Goal: Task Accomplishment & Management: Manage account settings

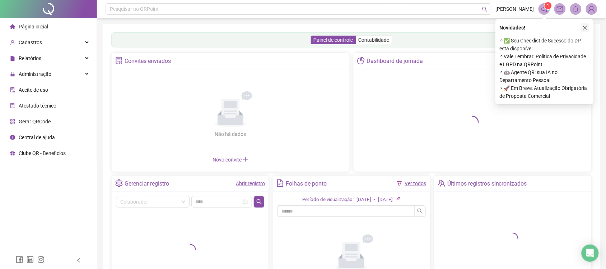
click at [586, 26] on icon "close" at bounding box center [585, 28] width 4 height 4
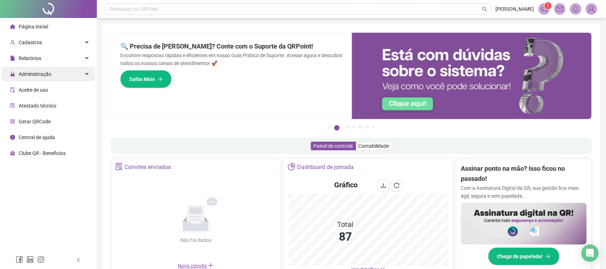
click at [40, 73] on span "Administração" at bounding box center [35, 74] width 33 height 6
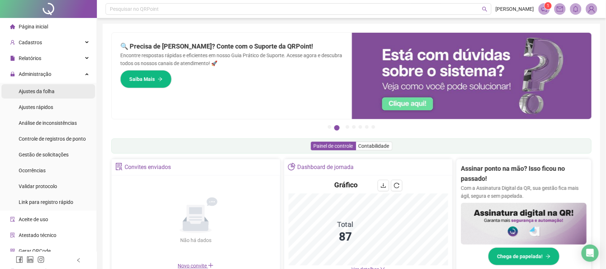
drag, startPoint x: 51, startPoint y: 96, endPoint x: 48, endPoint y: 90, distance: 6.0
click at [50, 94] on div "Ajustes da folha" at bounding box center [37, 91] width 36 height 14
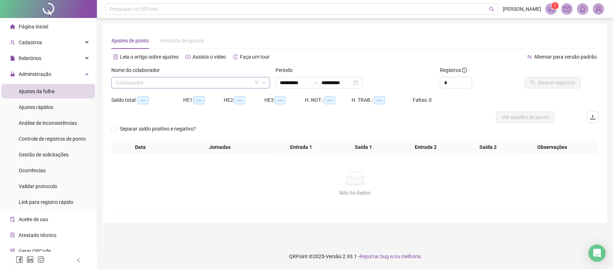
click at [162, 87] on input "search" at bounding box center [188, 82] width 144 height 11
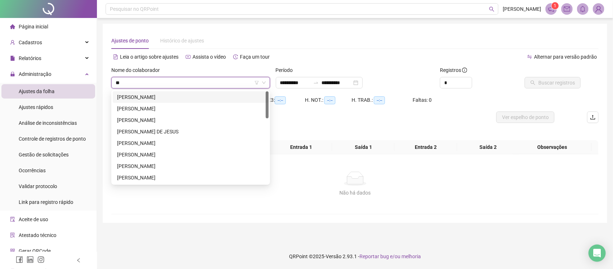
type input "***"
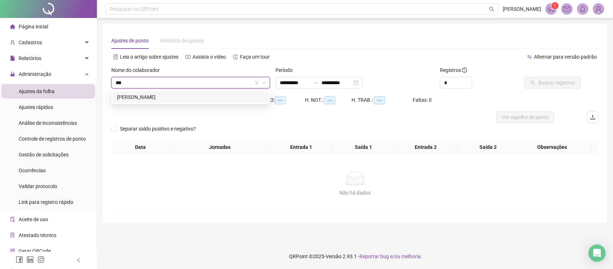
click at [134, 98] on div "LIJIANE SOUZA ROGACIANO" at bounding box center [190, 97] width 147 height 8
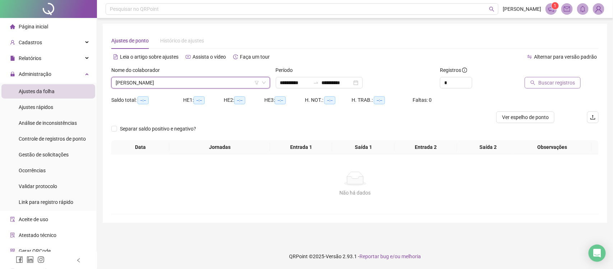
click at [561, 84] on span "Buscar registros" at bounding box center [556, 83] width 37 height 8
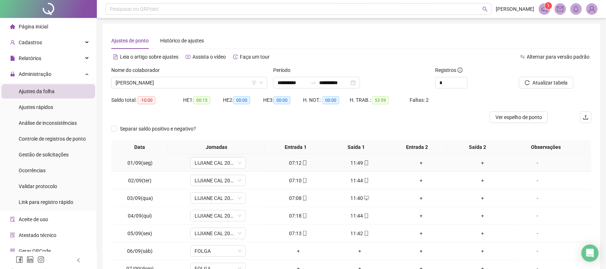
scroll to position [69, 0]
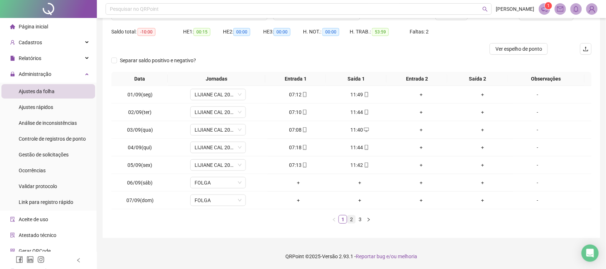
click at [351, 220] on link "2" at bounding box center [352, 219] width 8 height 8
click at [525, 51] on span "Ver espelho de ponto" at bounding box center [519, 49] width 47 height 8
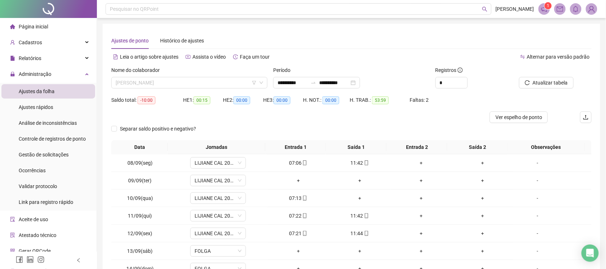
scroll to position [529, 0]
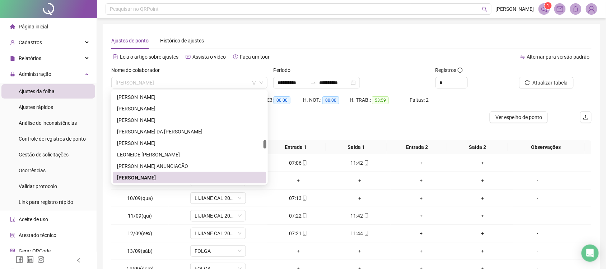
drag, startPoint x: 203, startPoint y: 78, endPoint x: 70, endPoint y: 85, distance: 133.0
click at [70, 85] on div "**********" at bounding box center [303, 168] width 606 height 337
click at [126, 85] on span "LIJIANE SOUZA ROGACIANO" at bounding box center [190, 82] width 148 height 11
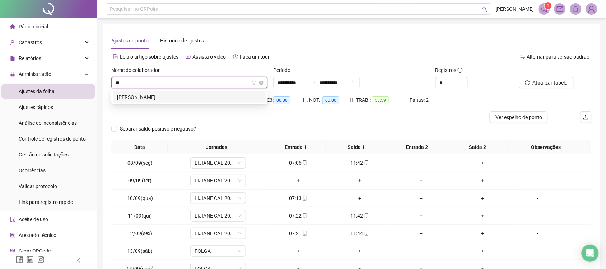
scroll to position [0, 0]
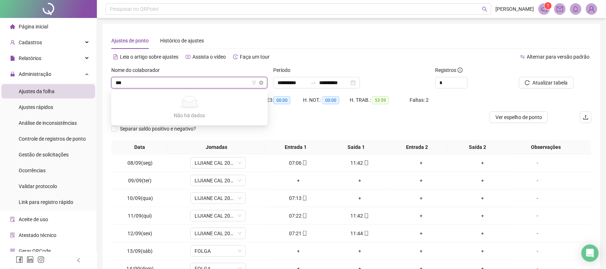
type input "**"
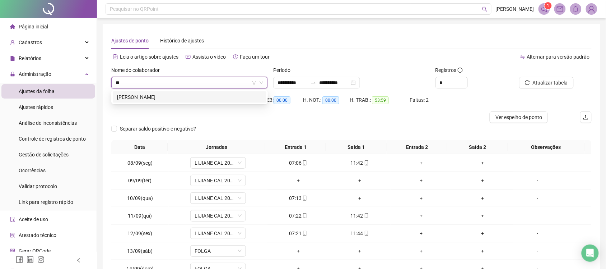
click at [139, 97] on div "KAYLA KATIA SANTOS ALMEIDA" at bounding box center [189, 97] width 145 height 8
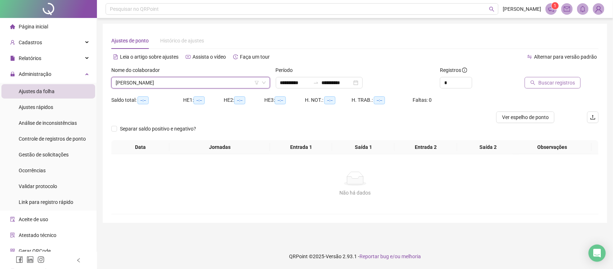
click at [561, 85] on span "Buscar registros" at bounding box center [556, 83] width 37 height 8
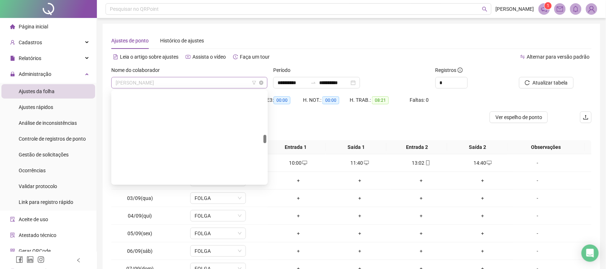
scroll to position [471, 0]
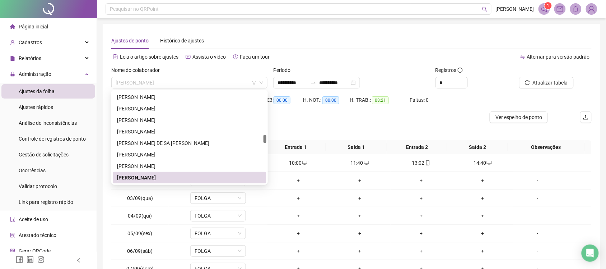
drag, startPoint x: 194, startPoint y: 86, endPoint x: 20, endPoint y: 94, distance: 174.3
click at [20, 94] on div "**********" at bounding box center [303, 168] width 606 height 337
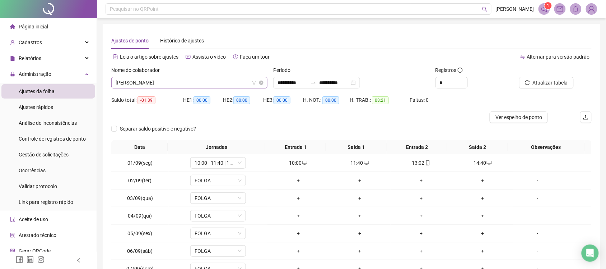
click at [140, 82] on span "KAYLA KATIA SANTOS ALMEIDA" at bounding box center [190, 82] width 148 height 11
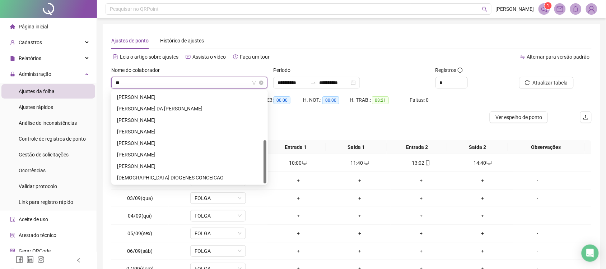
scroll to position [103, 0]
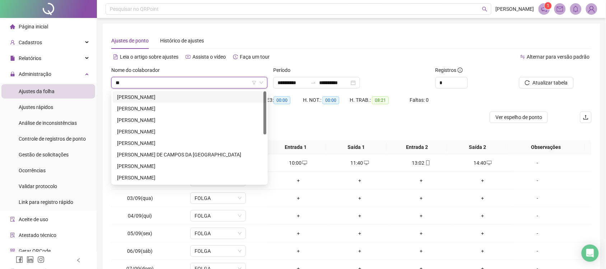
type input "*"
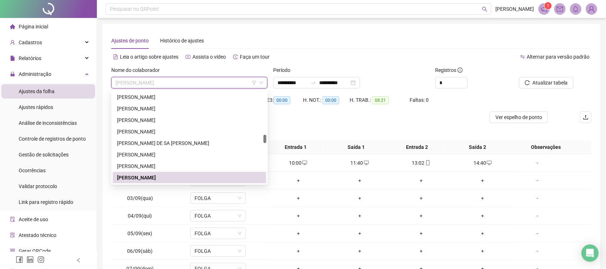
type input "*"
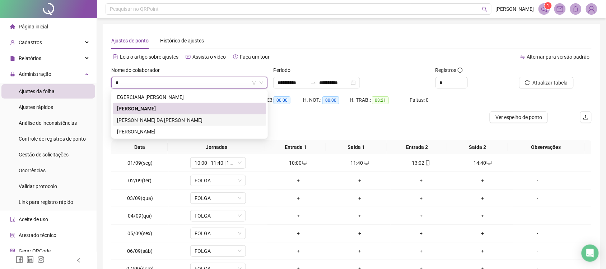
drag, startPoint x: 160, startPoint y: 108, endPoint x: 161, endPoint y: 121, distance: 13.3
click at [161, 121] on div "EGERCIANA MATILDE HENKLEIN PEREIRA DOS SANTOS KAYLA KATIA SANTOS ALMEIDA KEILA …" at bounding box center [190, 114] width 154 height 46
click at [153, 120] on div "KEILA CARINA SANTANA DA PAIXÃO SOUZA" at bounding box center [189, 120] width 145 height 8
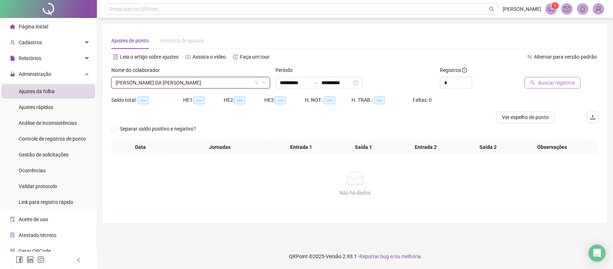
click at [539, 84] on button "Buscar registros" at bounding box center [553, 82] width 56 height 11
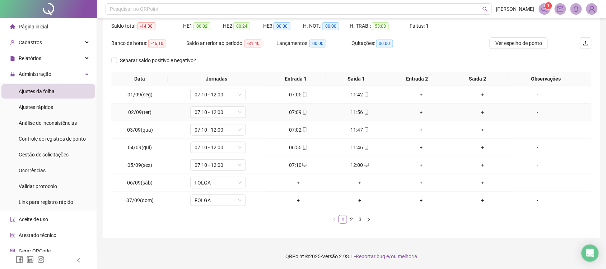
scroll to position [29, 0]
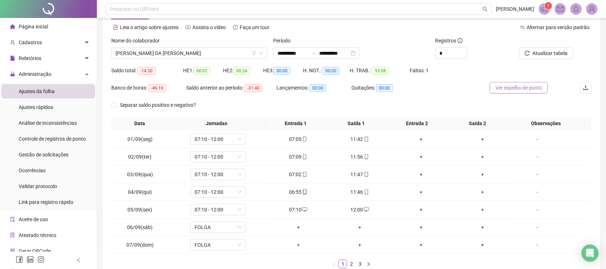
click at [509, 87] on span "Ver espelho de ponto" at bounding box center [519, 88] width 47 height 8
click at [306, 53] on input "**********" at bounding box center [293, 53] width 30 height 8
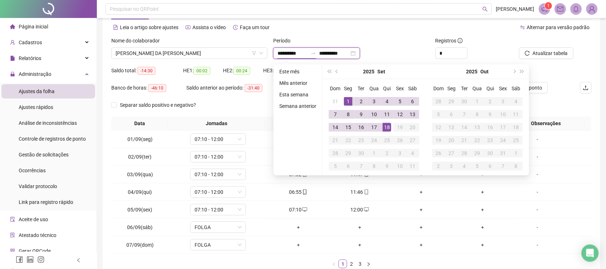
type input "**********"
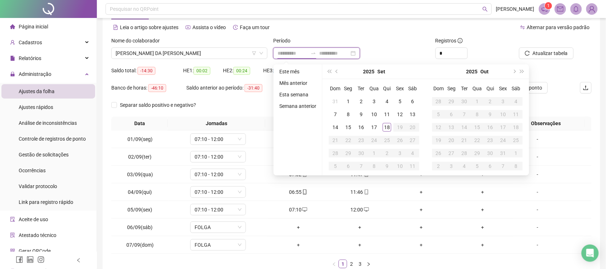
type input "**********"
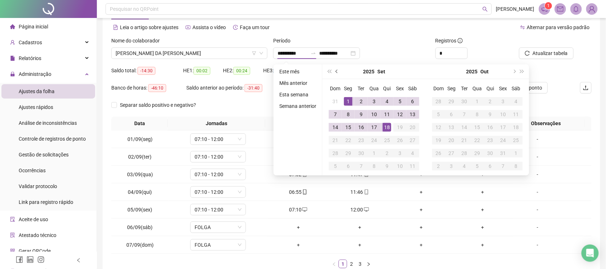
click at [338, 74] on button "prev-year" at bounding box center [337, 71] width 8 height 14
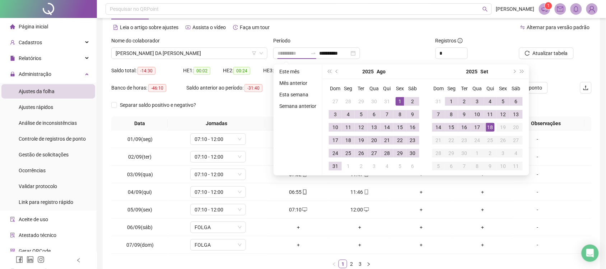
type input "**********"
click at [400, 101] on div "1" at bounding box center [400, 101] width 9 height 9
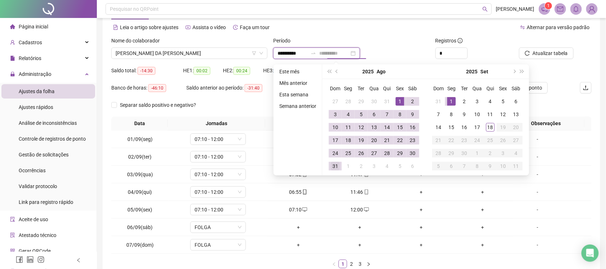
type input "**********"
click at [337, 164] on div "31" at bounding box center [335, 166] width 9 height 9
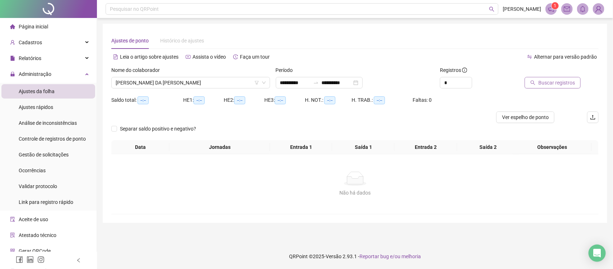
click at [551, 83] on span "Buscar registros" at bounding box center [556, 83] width 37 height 8
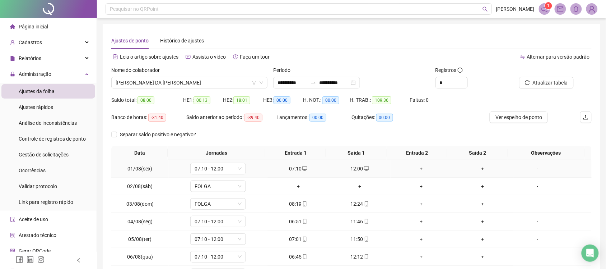
scroll to position [74, 0]
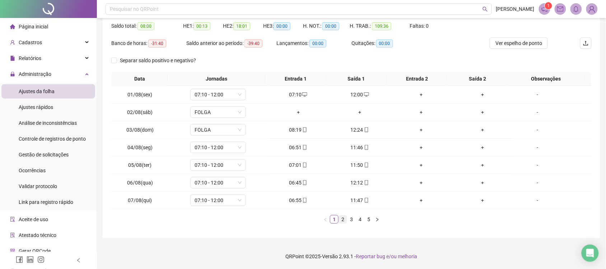
click at [343, 219] on link "2" at bounding box center [343, 219] width 8 height 8
click at [352, 218] on link "3" at bounding box center [352, 219] width 8 height 8
click at [362, 219] on link "4" at bounding box center [360, 219] width 8 height 8
click at [370, 220] on link "5" at bounding box center [369, 219] width 8 height 8
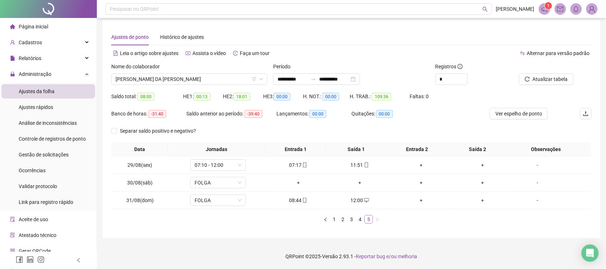
scroll to position [4, 0]
click at [549, 80] on span "Atualizar tabela" at bounding box center [550, 79] width 35 height 8
click at [520, 114] on span "Ver espelho de ponto" at bounding box center [519, 114] width 47 height 8
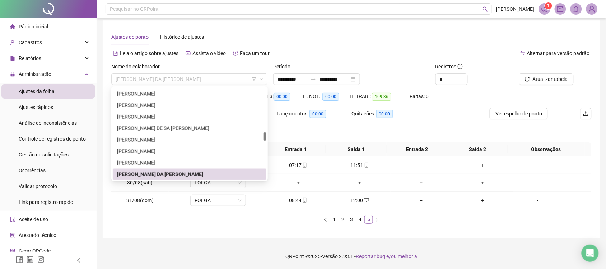
drag, startPoint x: 178, startPoint y: 80, endPoint x: 0, endPoint y: 82, distance: 177.4
click at [0, 82] on div "**********" at bounding box center [303, 132] width 606 height 272
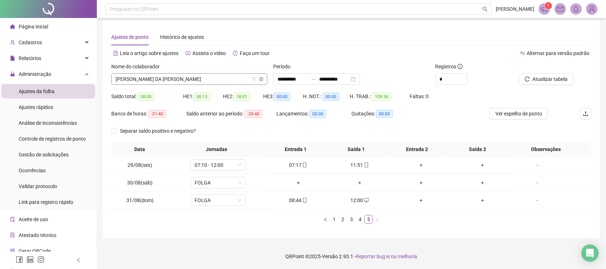
click at [123, 78] on span "KEILA CARINA SANTANA DA PAIXÃO SOUZA" at bounding box center [190, 79] width 148 height 11
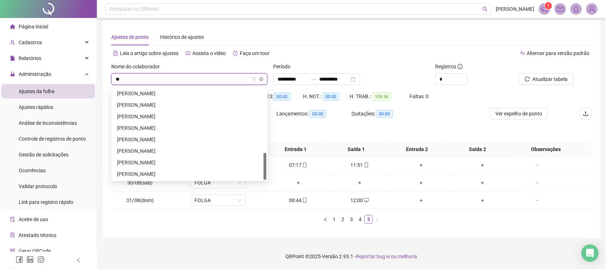
scroll to position [218, 0]
type input "***"
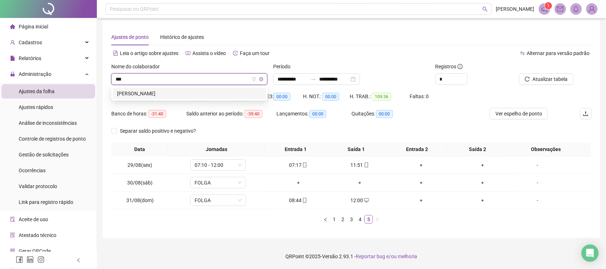
scroll to position [0, 0]
click at [152, 84] on input "***" at bounding box center [186, 79] width 141 height 11
click at [152, 98] on div "LIJIANE SOUZA ROGACIANO" at bounding box center [190, 93] width 154 height 11
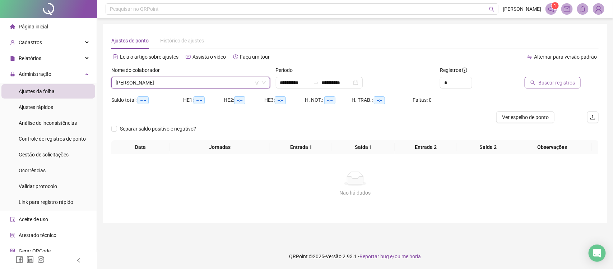
click at [541, 87] on button "Buscar registros" at bounding box center [553, 82] width 56 height 11
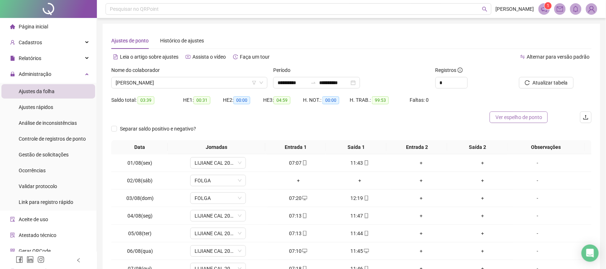
click at [518, 119] on span "Ver espelho de ponto" at bounding box center [519, 117] width 47 height 8
click at [50, 78] on span "Administração" at bounding box center [30, 74] width 41 height 14
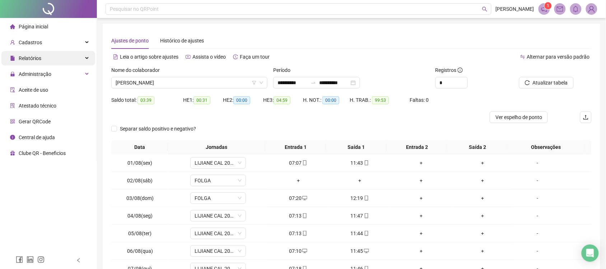
click at [53, 58] on div "Relatórios" at bounding box center [48, 58] width 94 height 14
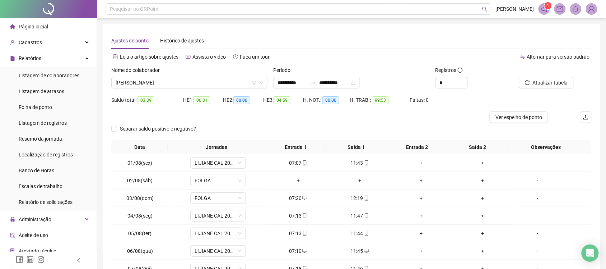
scroll to position [69, 0]
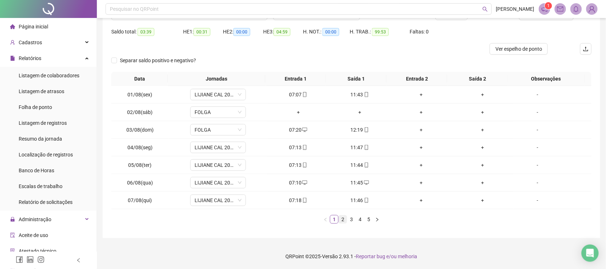
click at [343, 221] on link "2" at bounding box center [343, 219] width 8 height 8
click at [354, 221] on link "3" at bounding box center [352, 219] width 8 height 8
click at [359, 220] on link "4" at bounding box center [360, 219] width 8 height 8
click at [368, 220] on link "5" at bounding box center [369, 219] width 8 height 8
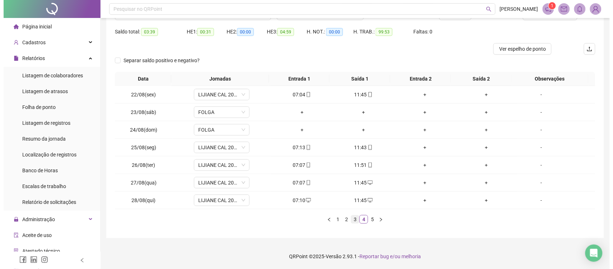
scroll to position [0, 0]
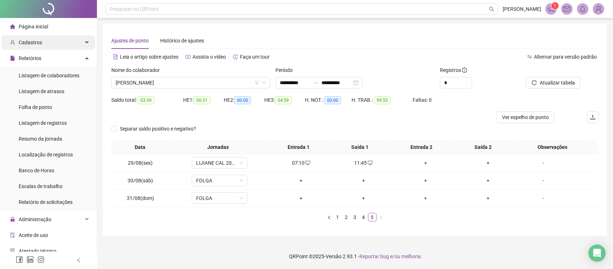
click at [53, 41] on div "Cadastros" at bounding box center [48, 42] width 94 height 14
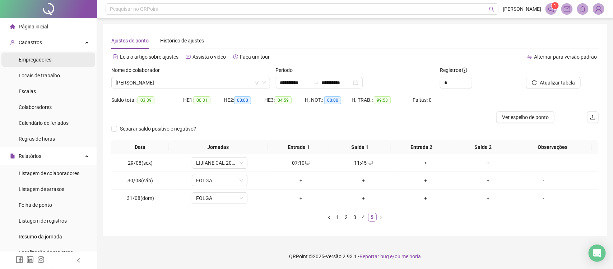
click at [42, 60] on span "Empregadores" at bounding box center [35, 60] width 33 height 6
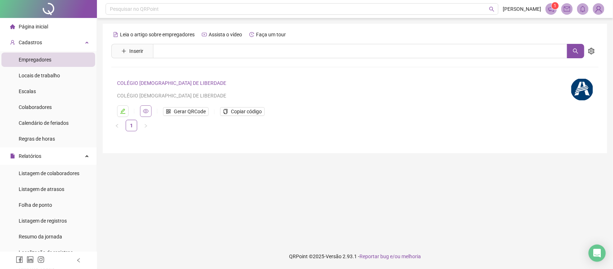
click at [144, 109] on icon "eye" at bounding box center [146, 111] width 6 height 6
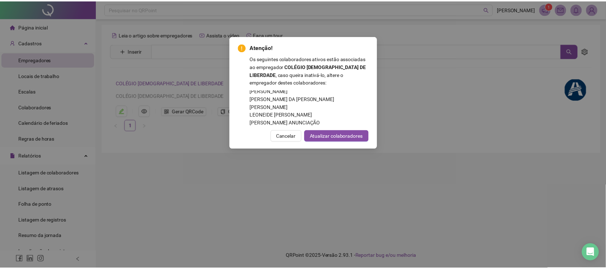
scroll to position [642, 0]
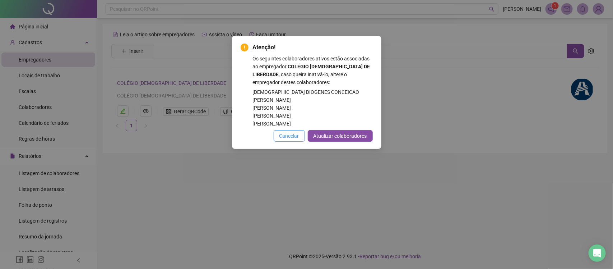
click at [286, 135] on span "Cancelar" at bounding box center [289, 136] width 20 height 8
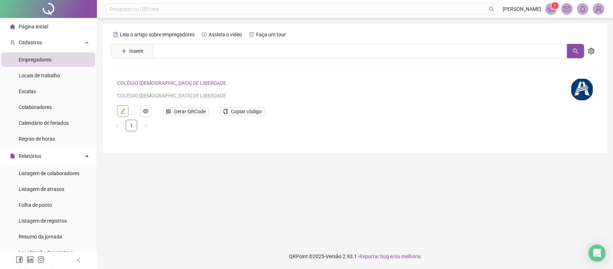
click at [124, 113] on icon "edit" at bounding box center [122, 110] width 5 height 5
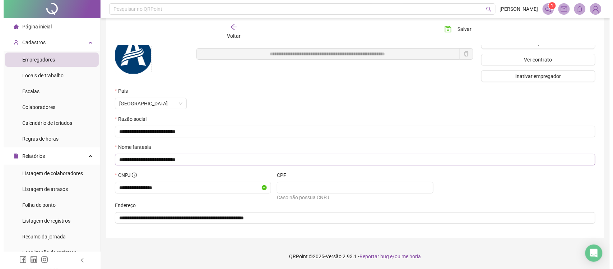
scroll to position [0, 0]
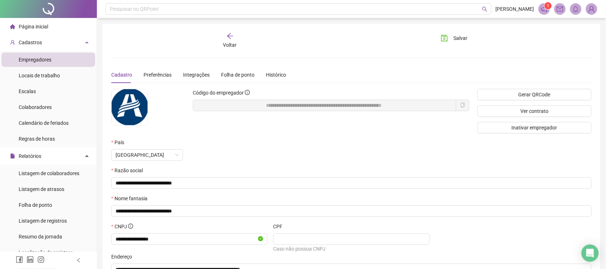
click at [464, 105] on icon "copy" at bounding box center [462, 104] width 5 height 5
click at [223, 42] on div "Voltar" at bounding box center [229, 40] width 75 height 17
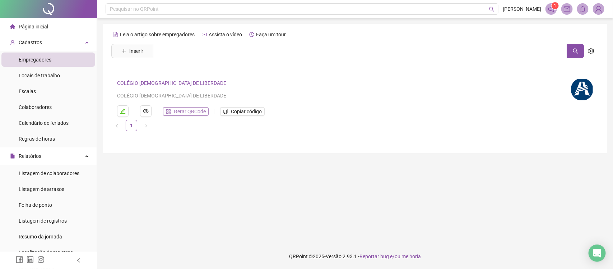
click at [187, 111] on span "Gerar QRCode" at bounding box center [190, 111] width 32 height 8
click at [253, 111] on span "Copiar código" at bounding box center [246, 111] width 31 height 8
click at [182, 110] on span "Gerar QRCode" at bounding box center [190, 111] width 32 height 8
click at [37, 156] on span "Relatórios" at bounding box center [30, 156] width 23 height 6
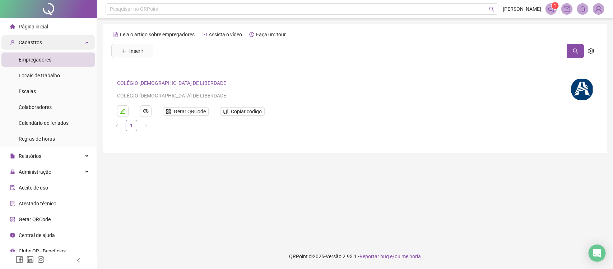
click at [42, 45] on div "Cadastros" at bounding box center [48, 42] width 94 height 14
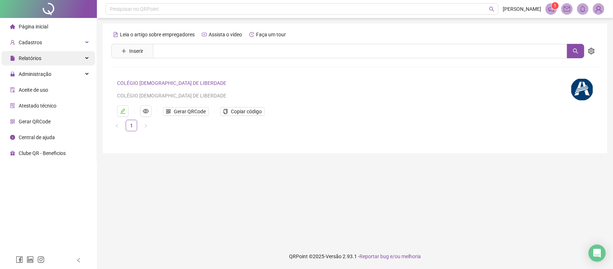
click at [53, 55] on div "Relatórios" at bounding box center [48, 58] width 94 height 14
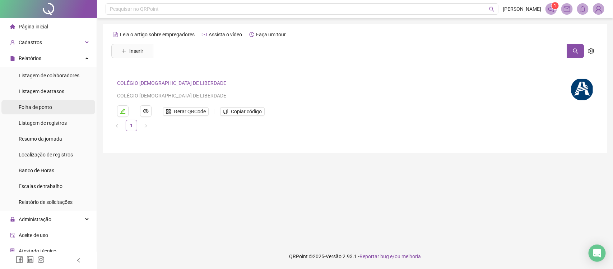
click at [42, 105] on span "Folha de ponto" at bounding box center [35, 107] width 33 height 6
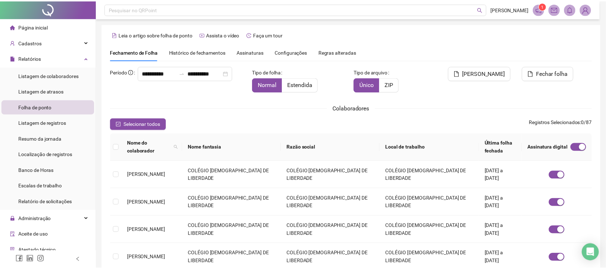
scroll to position [9, 0]
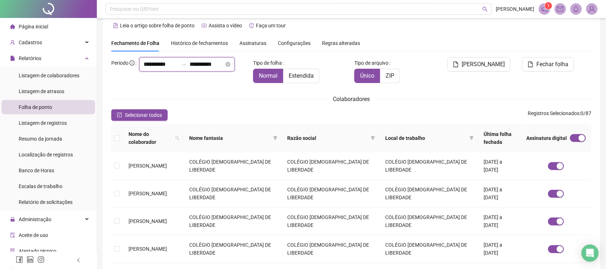
click at [144, 69] on input "**********" at bounding box center [161, 64] width 34 height 9
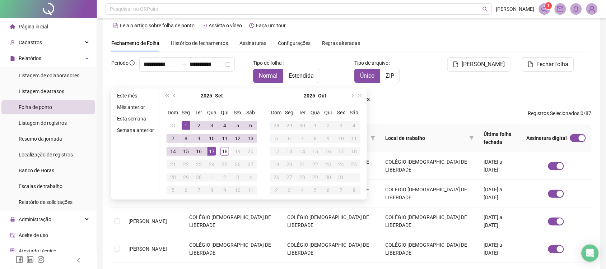
click at [193, 43] on span "Histórico de fechamentos" at bounding box center [199, 43] width 57 height 6
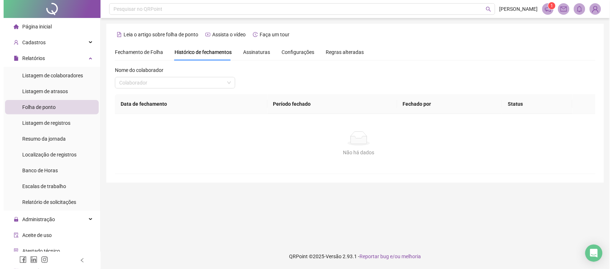
scroll to position [0, 0]
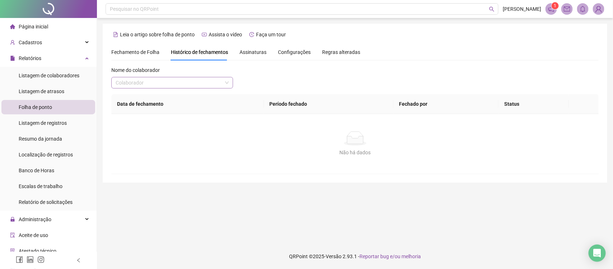
click at [168, 85] on input "search" at bounding box center [169, 82] width 107 height 11
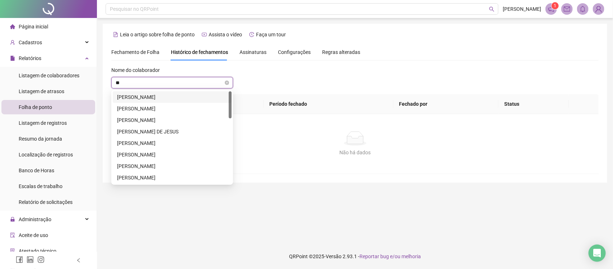
type input "***"
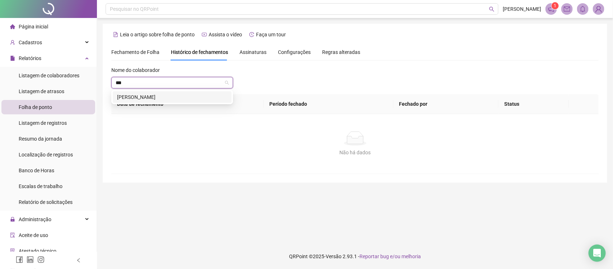
click at [155, 95] on div "LIJIANE SOUZA ROGACIANO" at bounding box center [172, 97] width 110 height 8
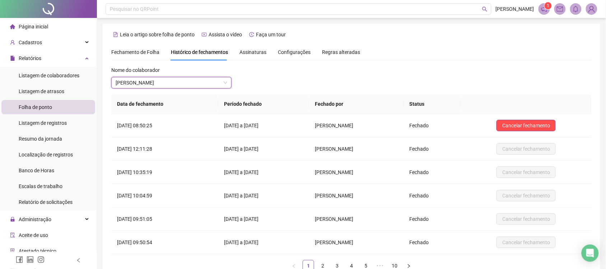
click at [145, 56] on div "Fechamento de Folha" at bounding box center [135, 52] width 48 height 8
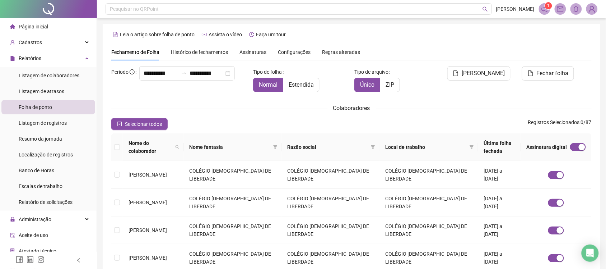
scroll to position [9, 0]
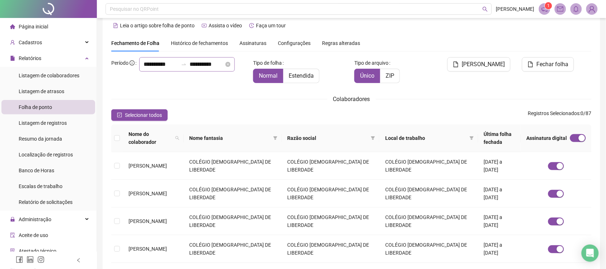
click at [139, 71] on div "**********" at bounding box center [187, 64] width 96 height 14
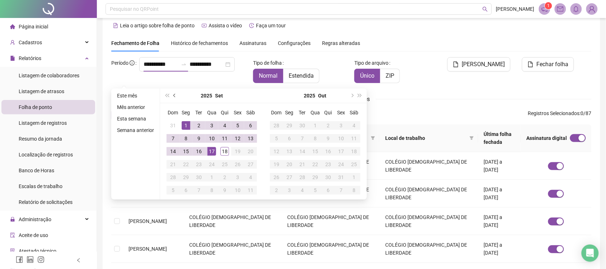
click at [176, 96] on button "prev-year" at bounding box center [175, 95] width 8 height 14
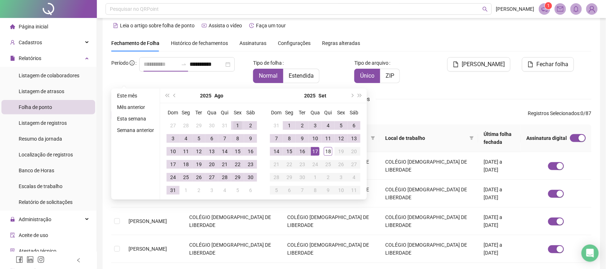
type input "**********"
click at [238, 126] on div "1" at bounding box center [237, 125] width 9 height 9
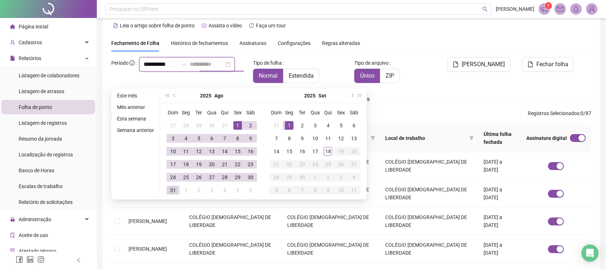
type input "**********"
click at [174, 187] on div "31" at bounding box center [173, 190] width 9 height 9
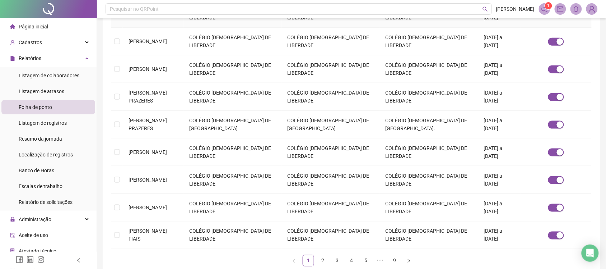
scroll to position [224, 0]
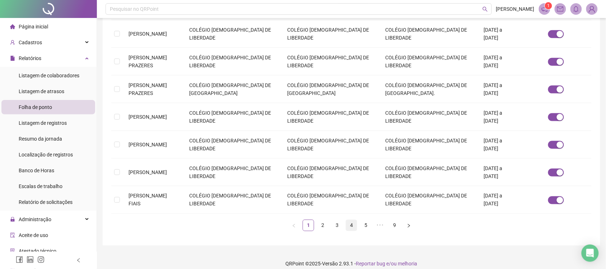
click at [350, 220] on link "4" at bounding box center [351, 225] width 11 height 11
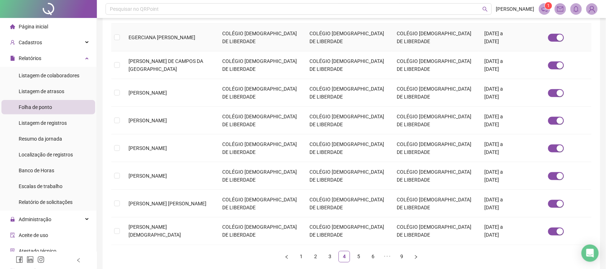
scroll to position [232, 0]
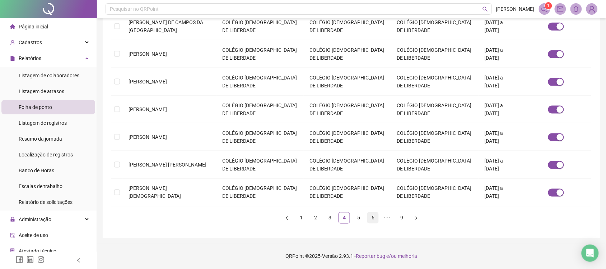
click at [372, 218] on link "6" at bounding box center [373, 217] width 11 height 11
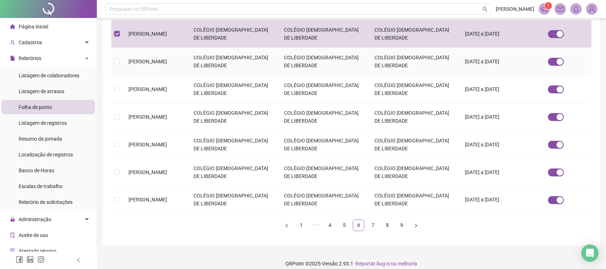
scroll to position [0, 0]
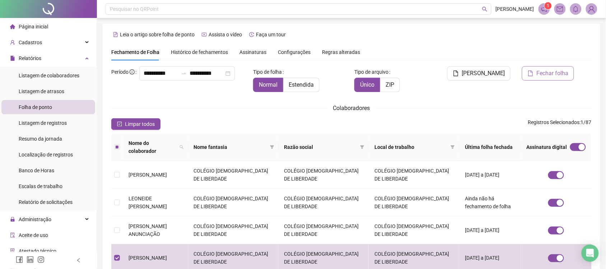
click at [553, 74] on span "Fechar folha" at bounding box center [552, 73] width 32 height 9
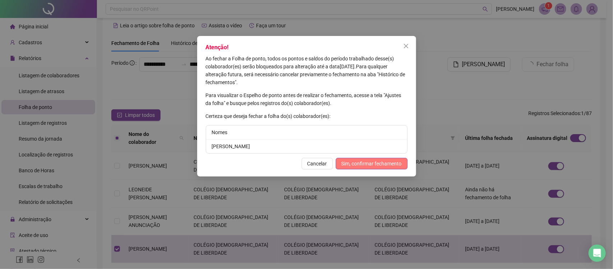
click at [372, 166] on span "Sim, confirmar fechamento" at bounding box center [371, 163] width 60 height 8
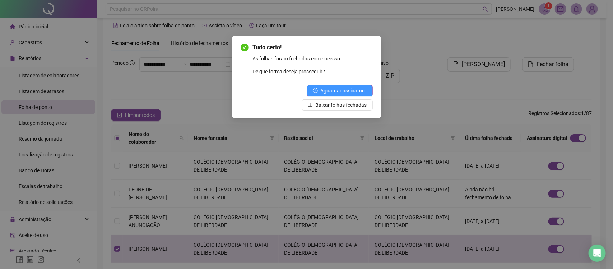
click at [355, 92] on span "Aguardar assinatura" at bounding box center [344, 91] width 46 height 8
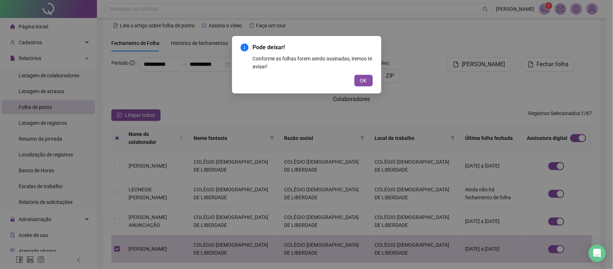
click at [362, 84] on button "OK" at bounding box center [363, 80] width 18 height 11
